Goal: Transaction & Acquisition: Purchase product/service

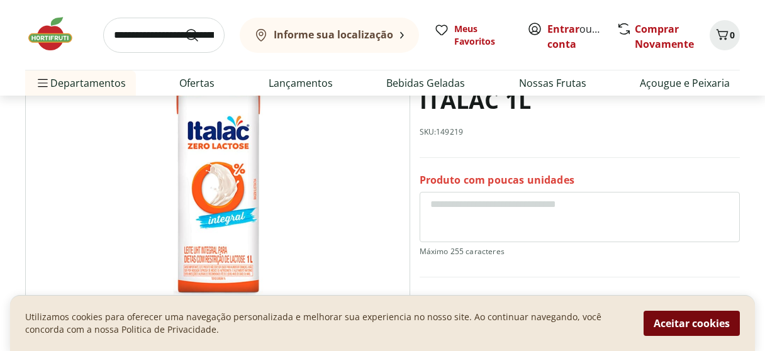
click at [688, 325] on button "Aceitar cookies" at bounding box center [692, 323] width 96 height 25
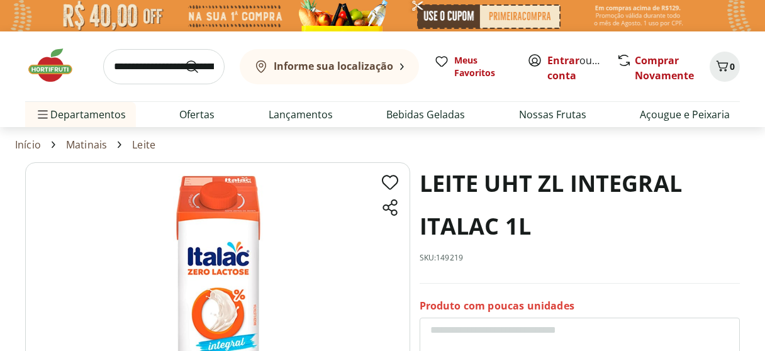
click at [54, 73] on img at bounding box center [56, 66] width 63 height 38
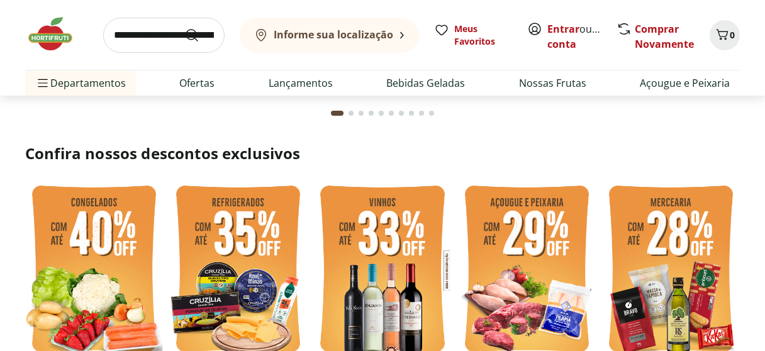
scroll to position [252, 0]
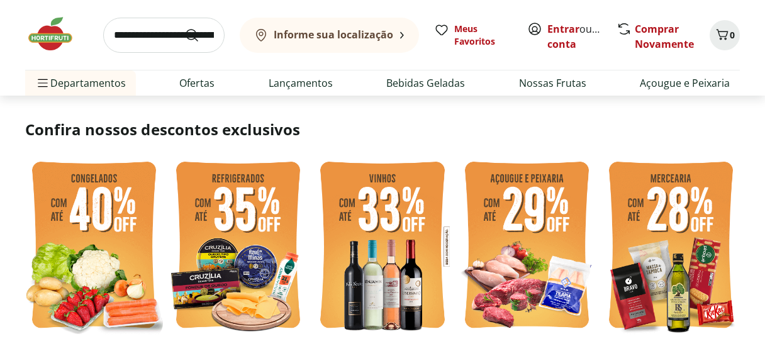
click at [100, 222] on img at bounding box center [94, 247] width 138 height 184
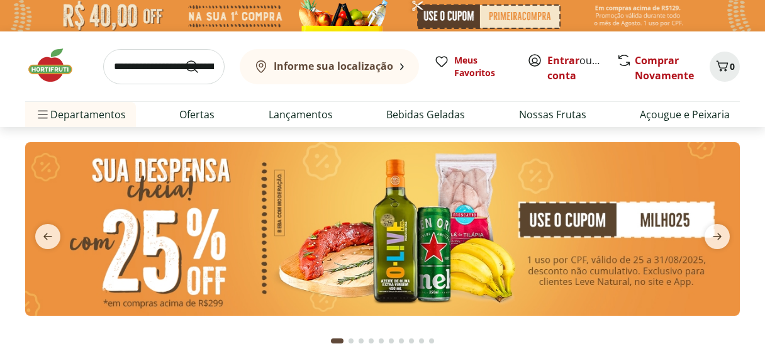
select select "**********"
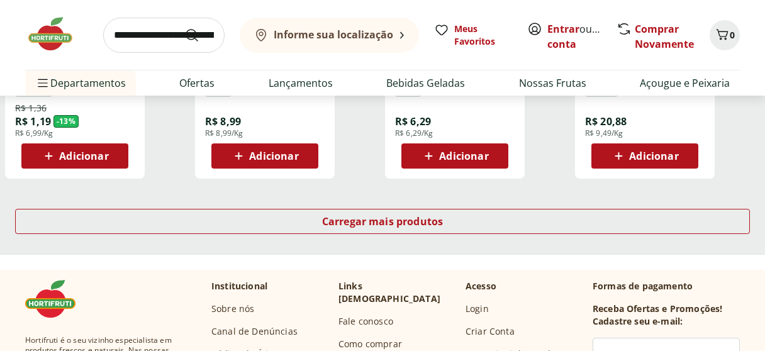
scroll to position [818, 0]
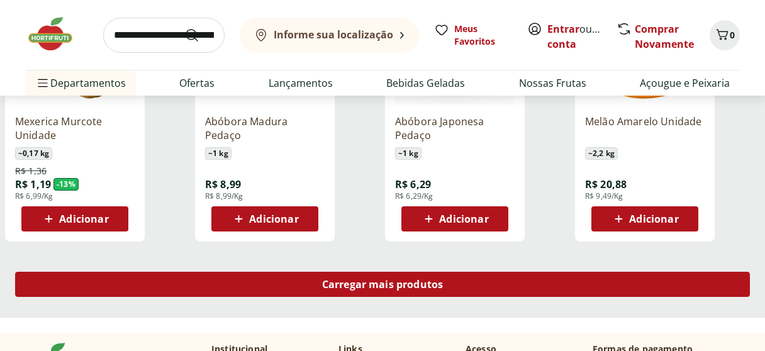
click at [371, 289] on span "Carregar mais produtos" at bounding box center [382, 284] width 121 height 10
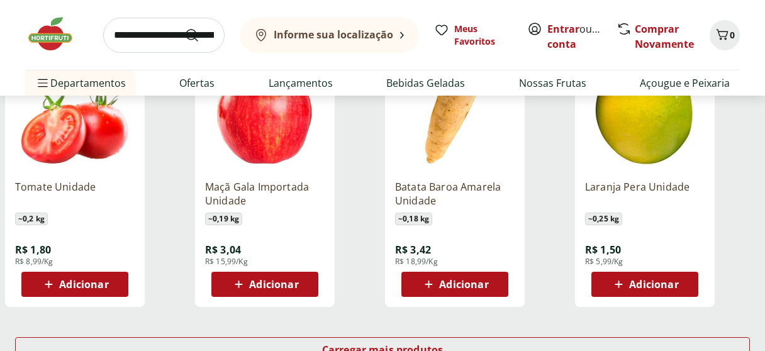
scroll to position [1762, 0]
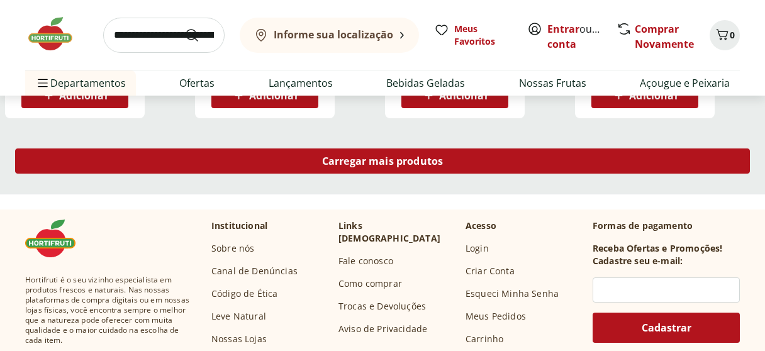
click at [350, 165] on span "Carregar mais produtos" at bounding box center [382, 161] width 121 height 10
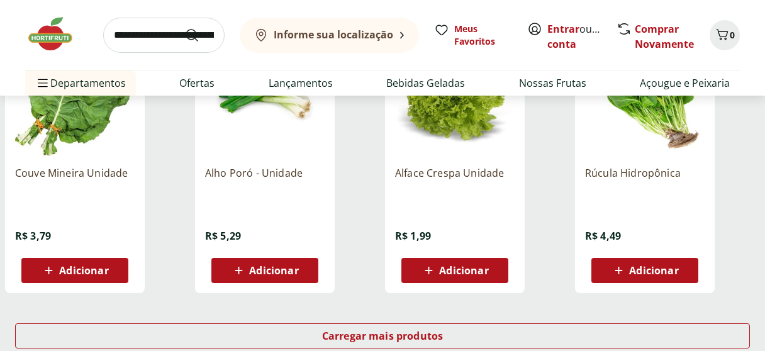
scroll to position [2579, 0]
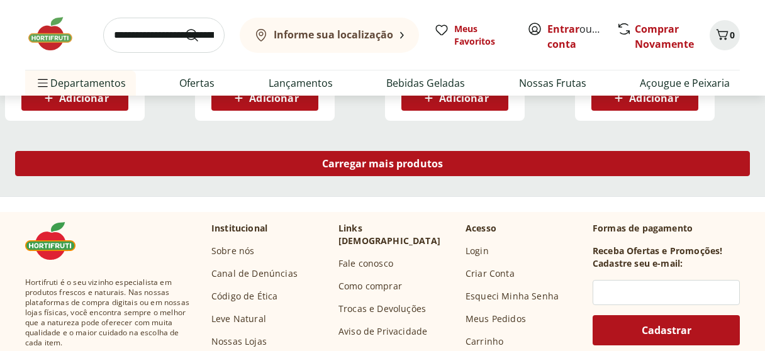
click at [433, 169] on span "Carregar mais produtos" at bounding box center [382, 164] width 121 height 10
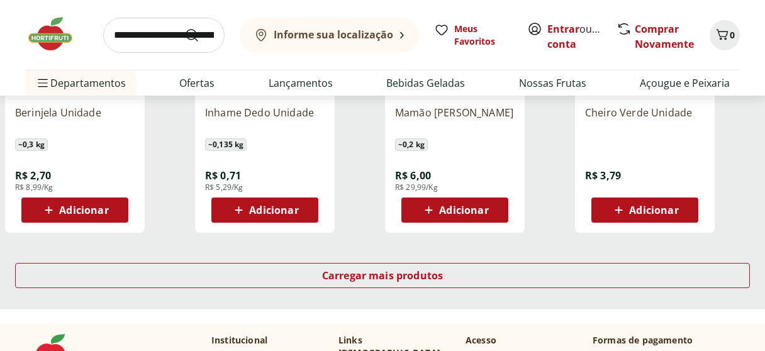
scroll to position [3334, 0]
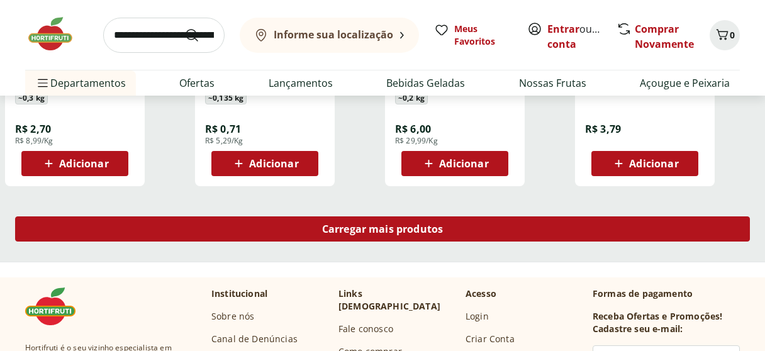
click at [402, 230] on span "Carregar mais produtos" at bounding box center [382, 229] width 121 height 10
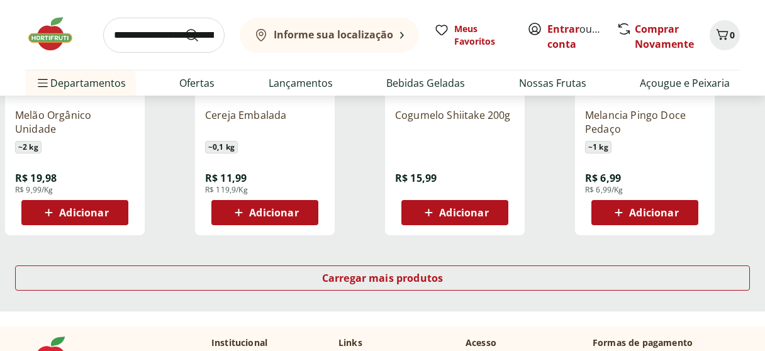
scroll to position [4215, 0]
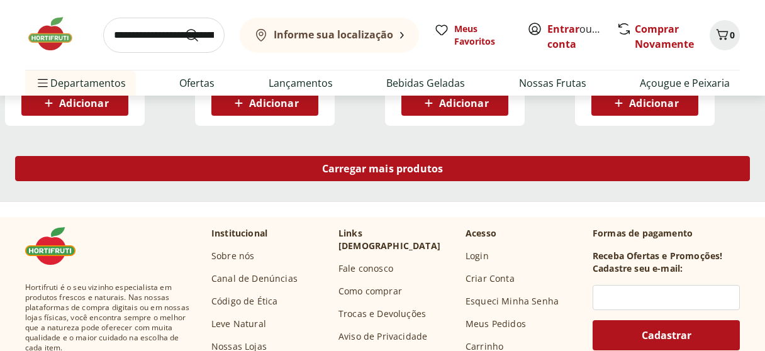
click at [427, 174] on span "Carregar mais produtos" at bounding box center [382, 169] width 121 height 10
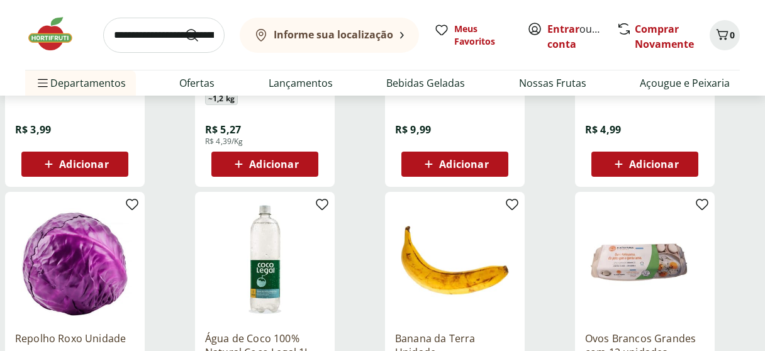
scroll to position [4593, 0]
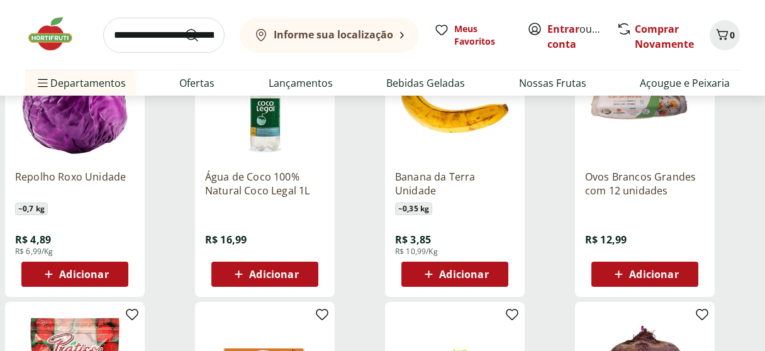
click at [50, 31] on img at bounding box center [56, 34] width 63 height 38
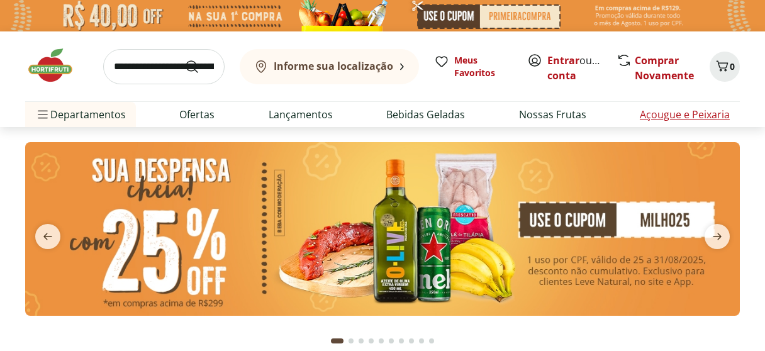
click at [707, 120] on link "Açougue e Peixaria" at bounding box center [685, 114] width 90 height 15
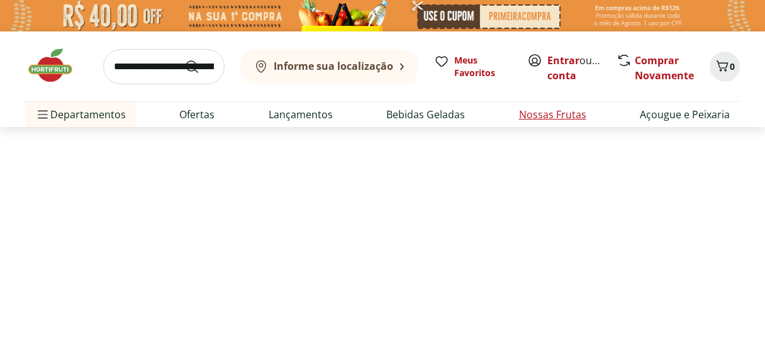
select select "**********"
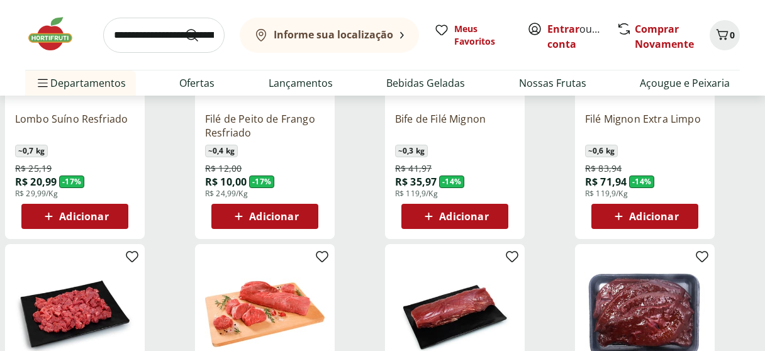
scroll to position [692, 0]
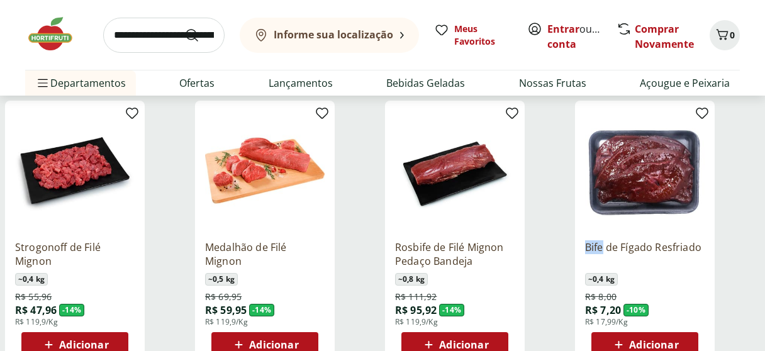
drag, startPoint x: 581, startPoint y: 235, endPoint x: 614, endPoint y: 226, distance: 34.3
click at [610, 228] on div "Bife de Fígado Resfriado ~ 0,4 kg R$ 8,00 R$ 7,20 - 10 % R$ 17,99/Kg Adicionar" at bounding box center [645, 234] width 140 height 267
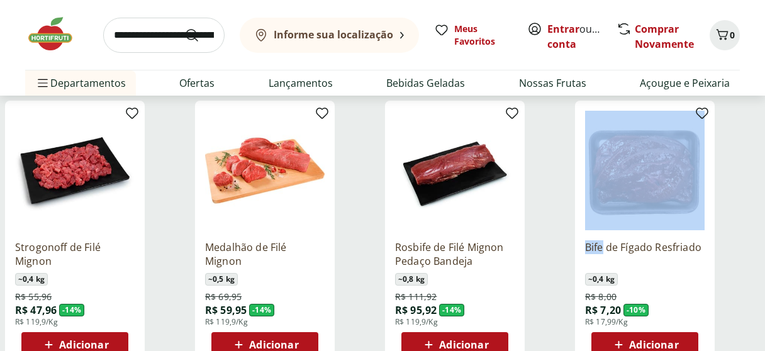
click at [739, 169] on div "Bife de Fígado Resfriado ~ 0,4 kg R$ 8,00 R$ 7,20 - 10 % R$ 17,99/Kg Adicionar" at bounding box center [667, 234] width 185 height 267
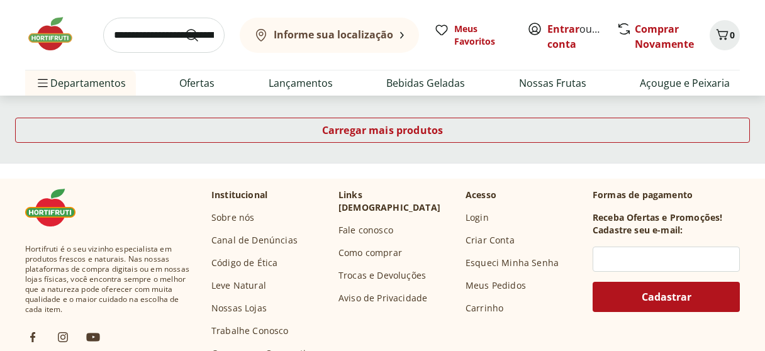
scroll to position [944, 0]
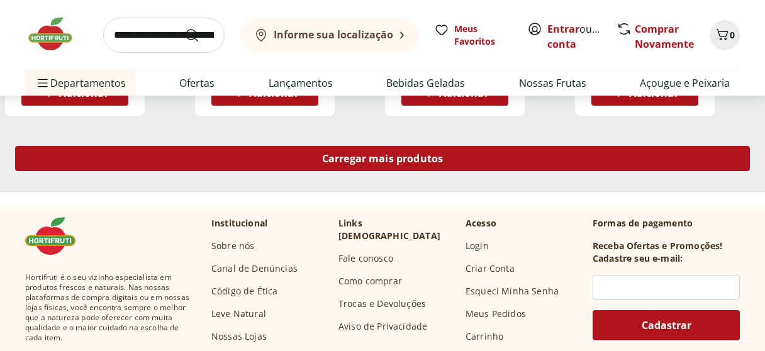
click at [407, 157] on span "Carregar mais produtos" at bounding box center [382, 159] width 121 height 10
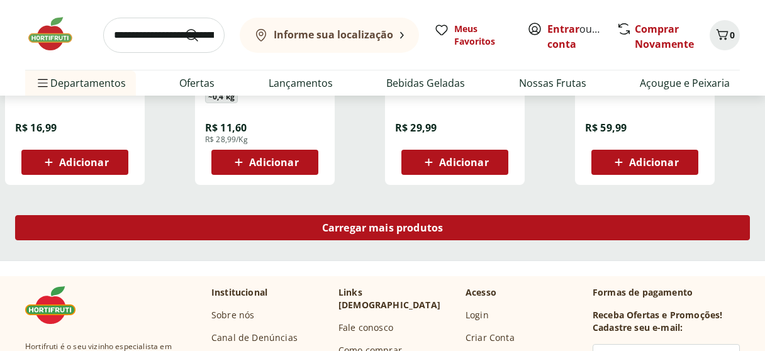
scroll to position [1699, 0]
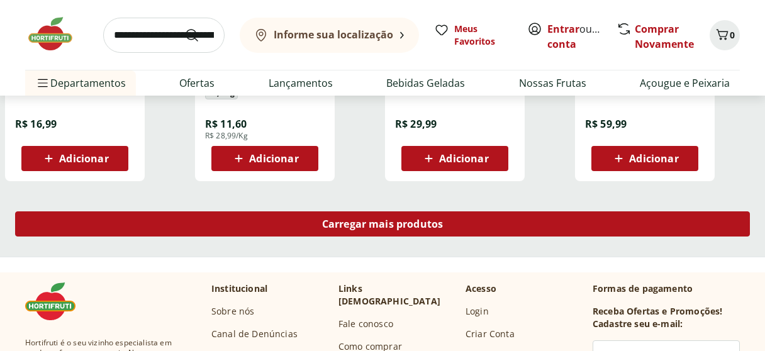
click at [397, 222] on span "Carregar mais produtos" at bounding box center [382, 224] width 121 height 10
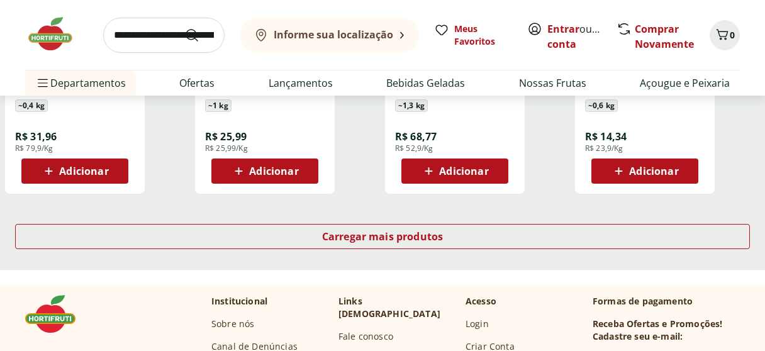
scroll to position [2579, 0]
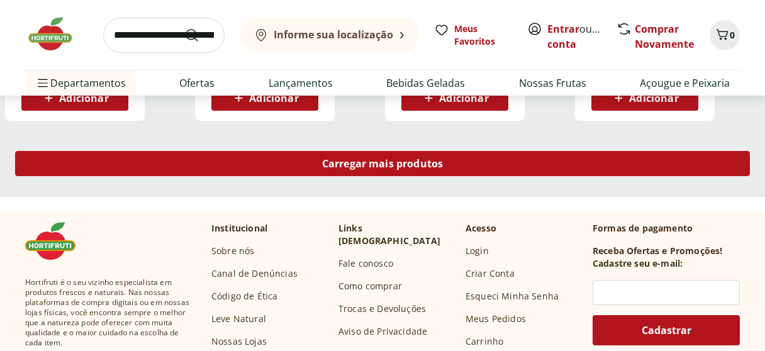
click at [406, 172] on div "Carregar mais produtos" at bounding box center [382, 163] width 735 height 25
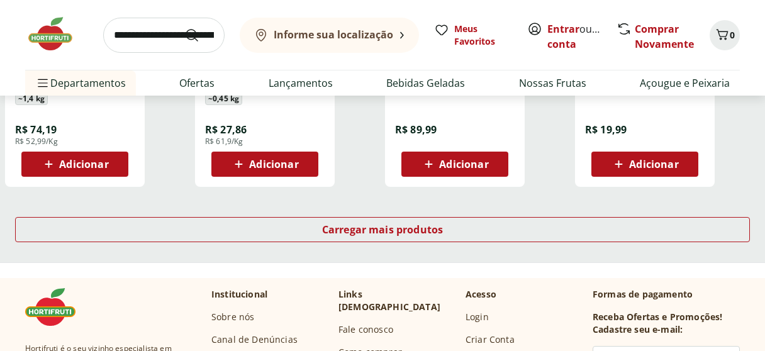
scroll to position [3334, 0]
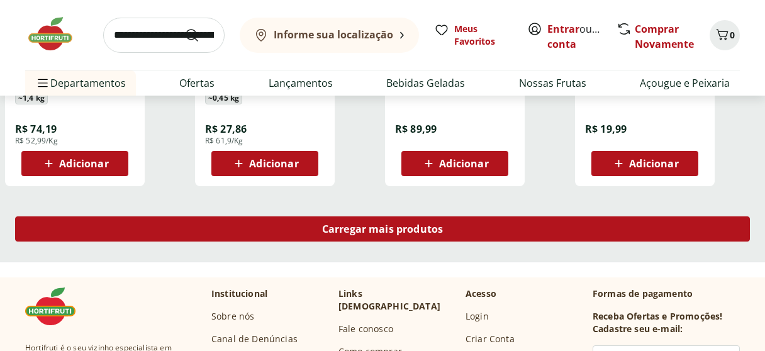
click at [406, 230] on span "Carregar mais produtos" at bounding box center [382, 229] width 121 height 10
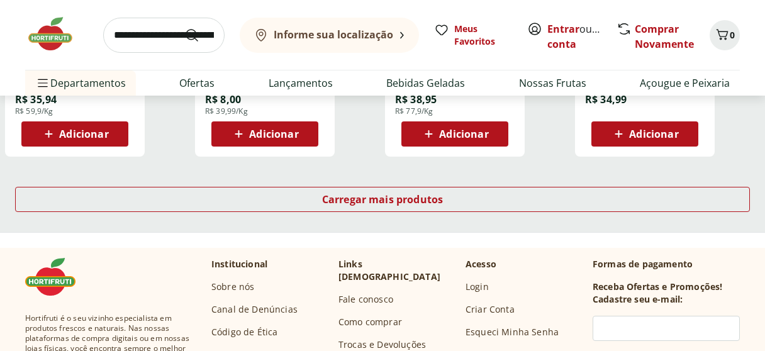
scroll to position [4215, 0]
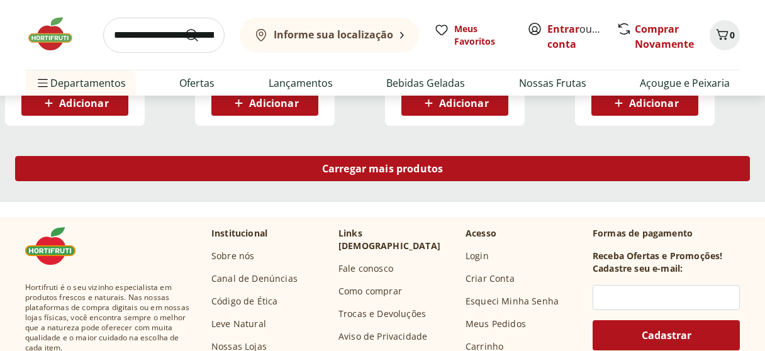
click at [422, 178] on div "Carregar mais produtos" at bounding box center [382, 168] width 735 height 25
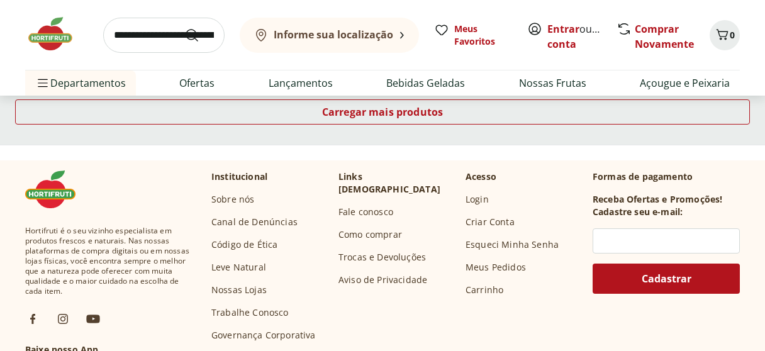
scroll to position [5033, 0]
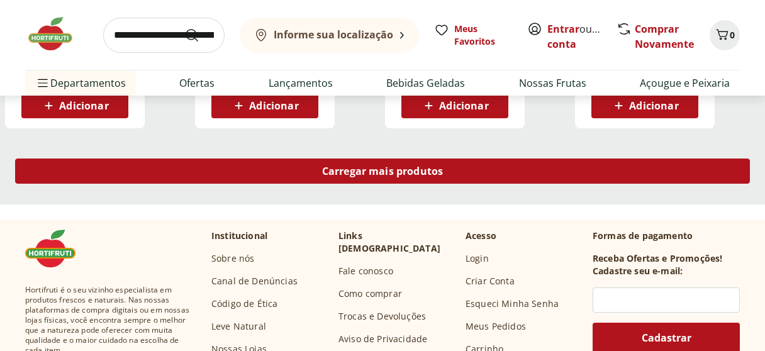
click at [357, 172] on span "Carregar mais produtos" at bounding box center [382, 171] width 121 height 10
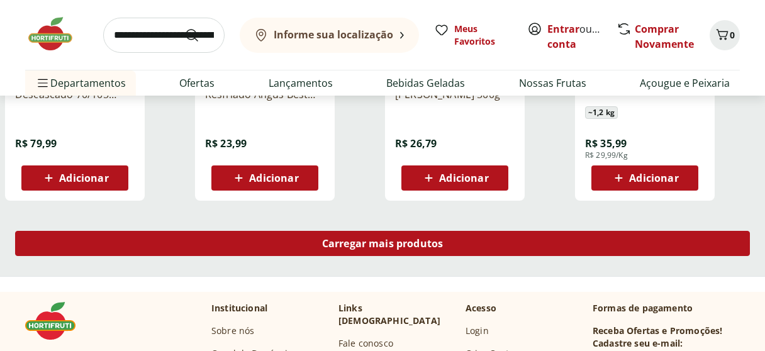
scroll to position [5788, 0]
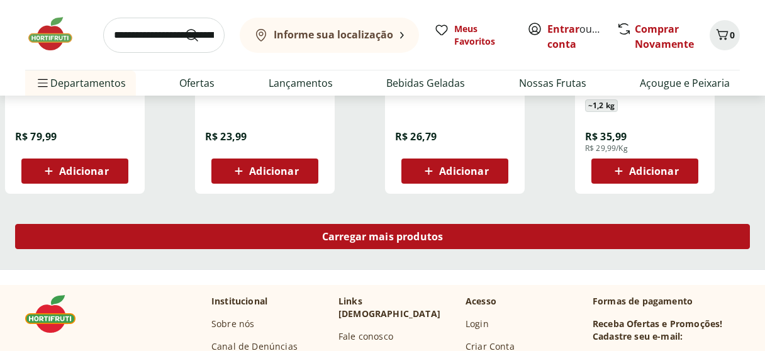
click at [352, 236] on span "Carregar mais produtos" at bounding box center [382, 237] width 121 height 10
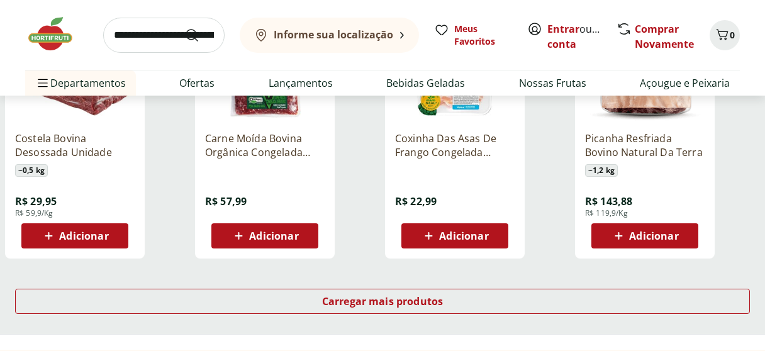
scroll to position [6543, 0]
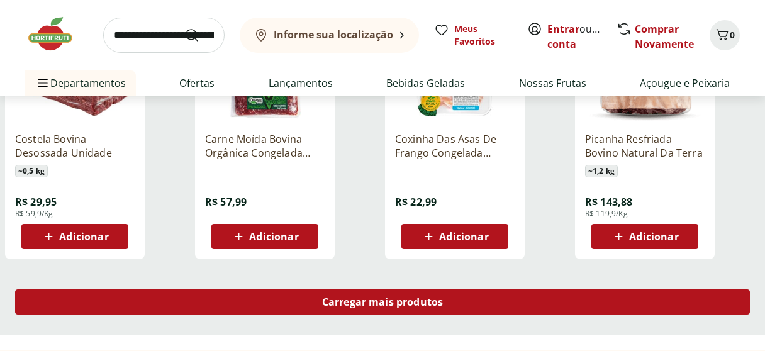
click at [388, 299] on span "Carregar mais produtos" at bounding box center [382, 302] width 121 height 10
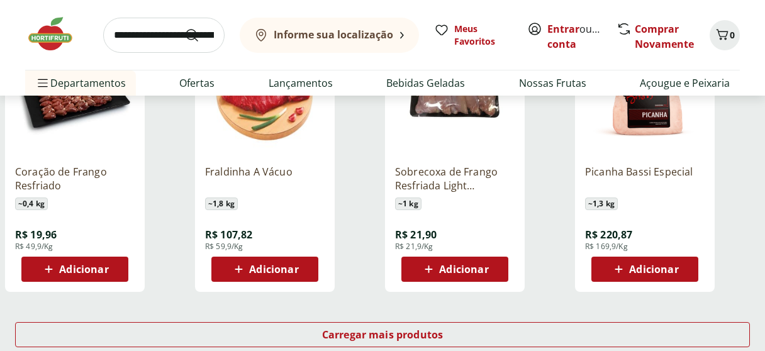
scroll to position [7361, 0]
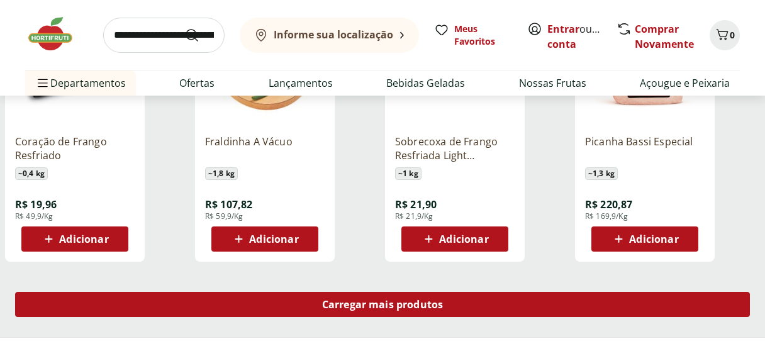
click at [384, 301] on span "Carregar mais produtos" at bounding box center [382, 304] width 121 height 10
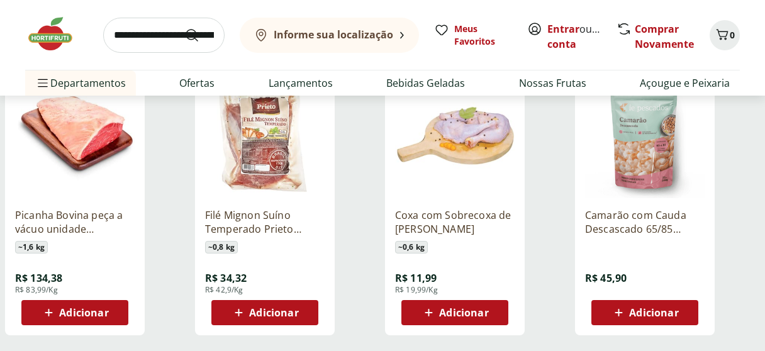
scroll to position [8179, 0]
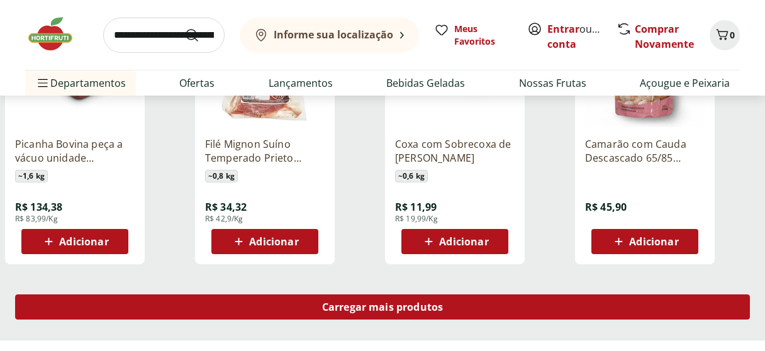
click at [395, 299] on div "Carregar mais produtos" at bounding box center [382, 306] width 735 height 25
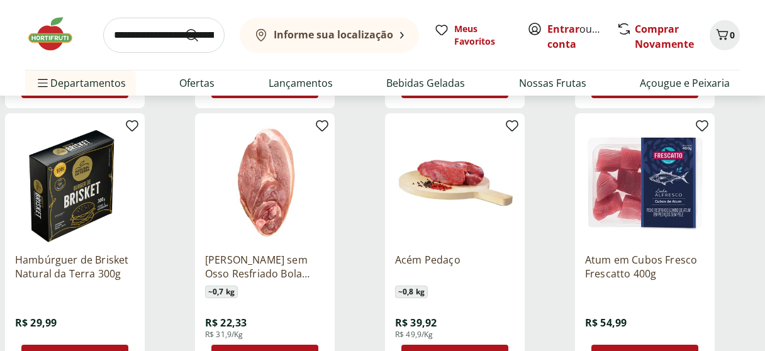
scroll to position [8996, 0]
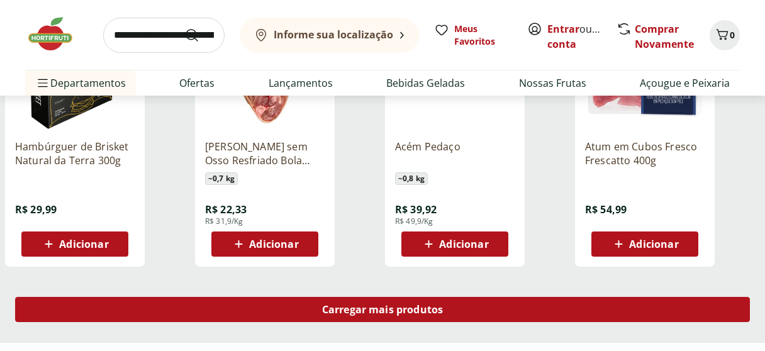
click at [398, 302] on div "Carregar mais produtos" at bounding box center [382, 309] width 735 height 25
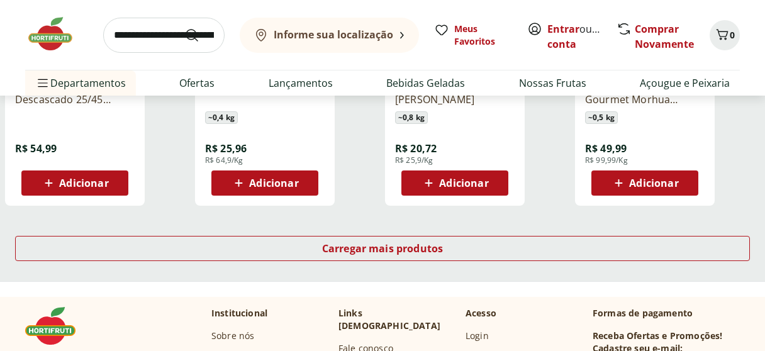
scroll to position [9877, 0]
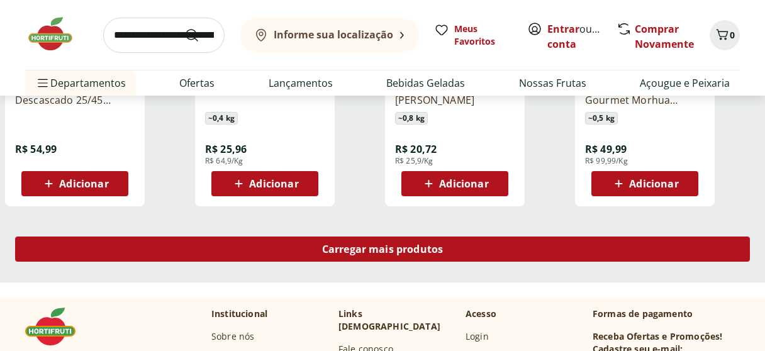
click at [361, 247] on span "Carregar mais produtos" at bounding box center [382, 249] width 121 height 10
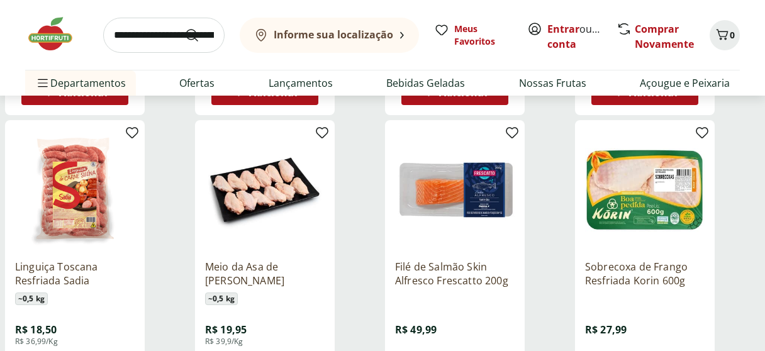
scroll to position [10632, 0]
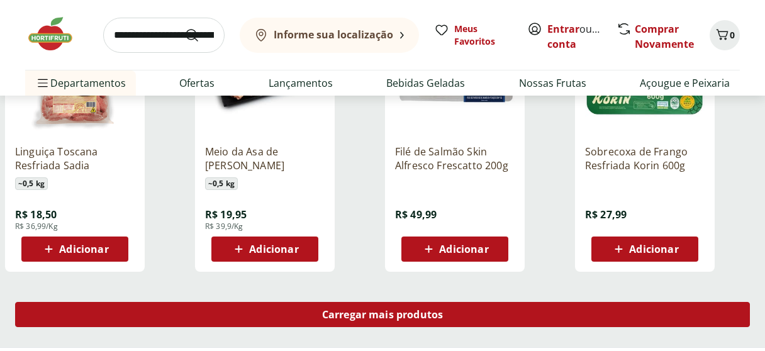
click at [407, 311] on span "Carregar mais produtos" at bounding box center [382, 315] width 121 height 10
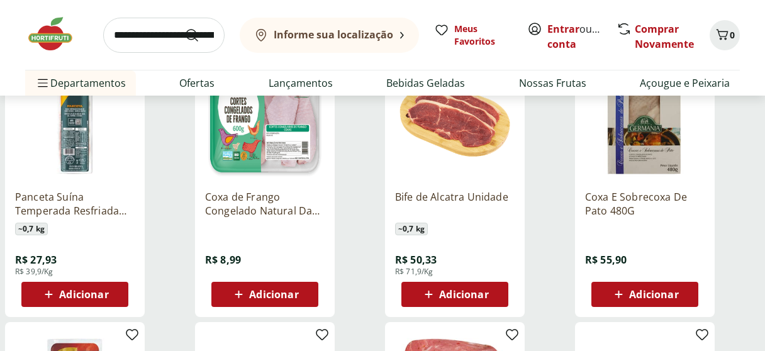
scroll to position [11450, 0]
